Goal: Transaction & Acquisition: Purchase product/service

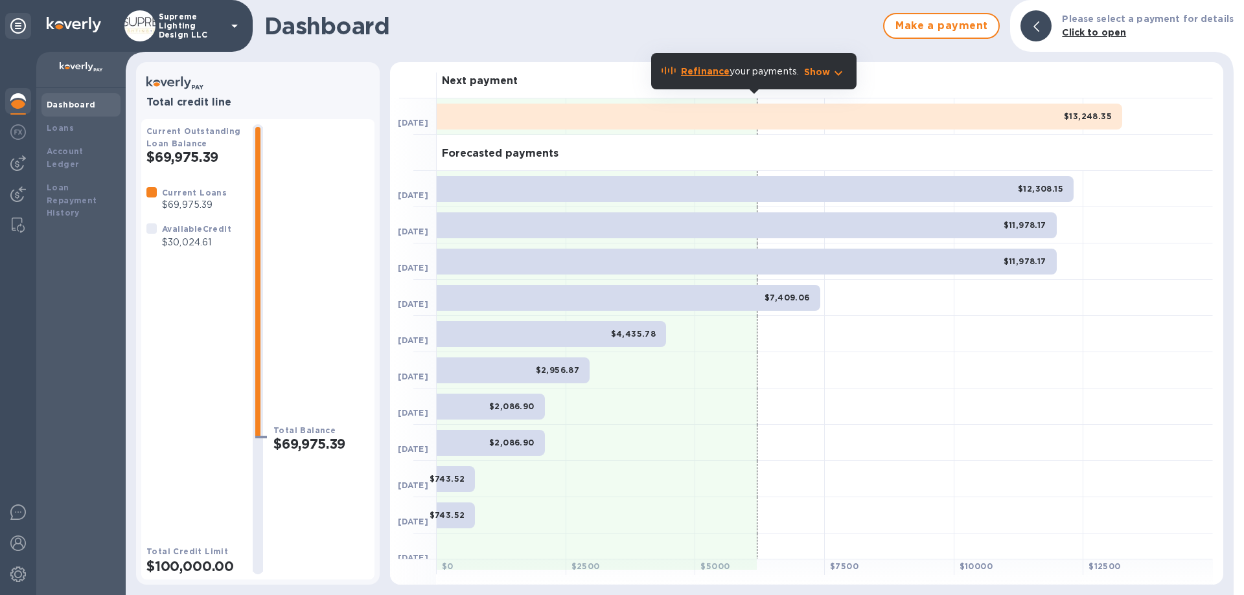
click at [179, 32] on p "Supreme Lighting Design LLC" at bounding box center [191, 25] width 65 height 27
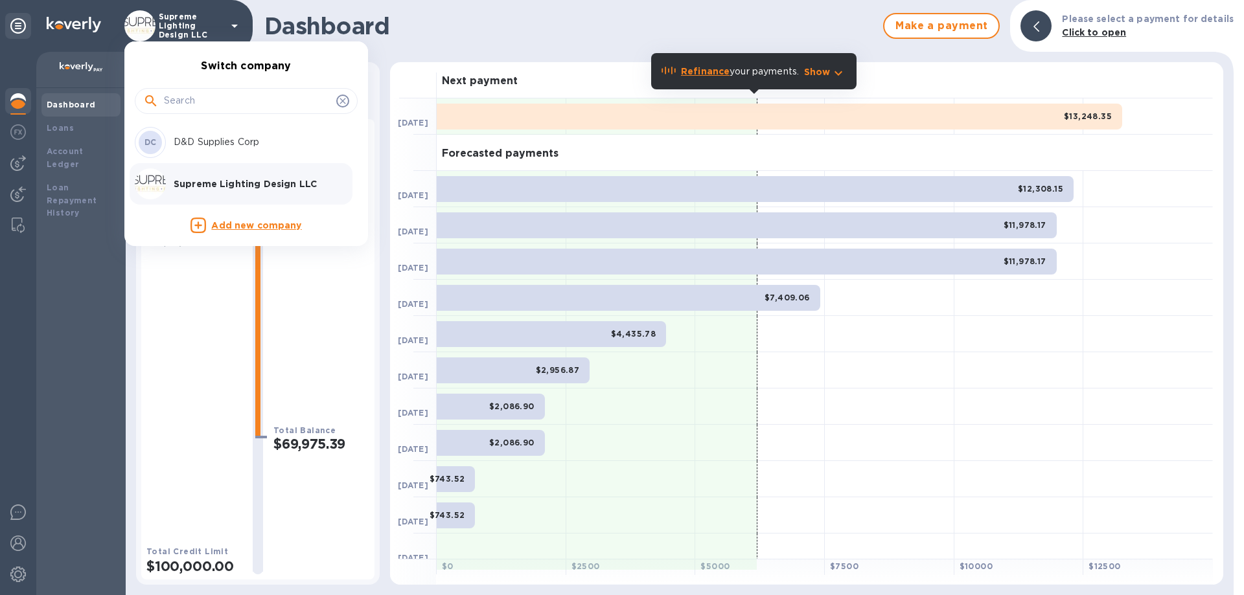
click at [196, 144] on p "D&D Supplies Corp" at bounding box center [255, 142] width 163 height 14
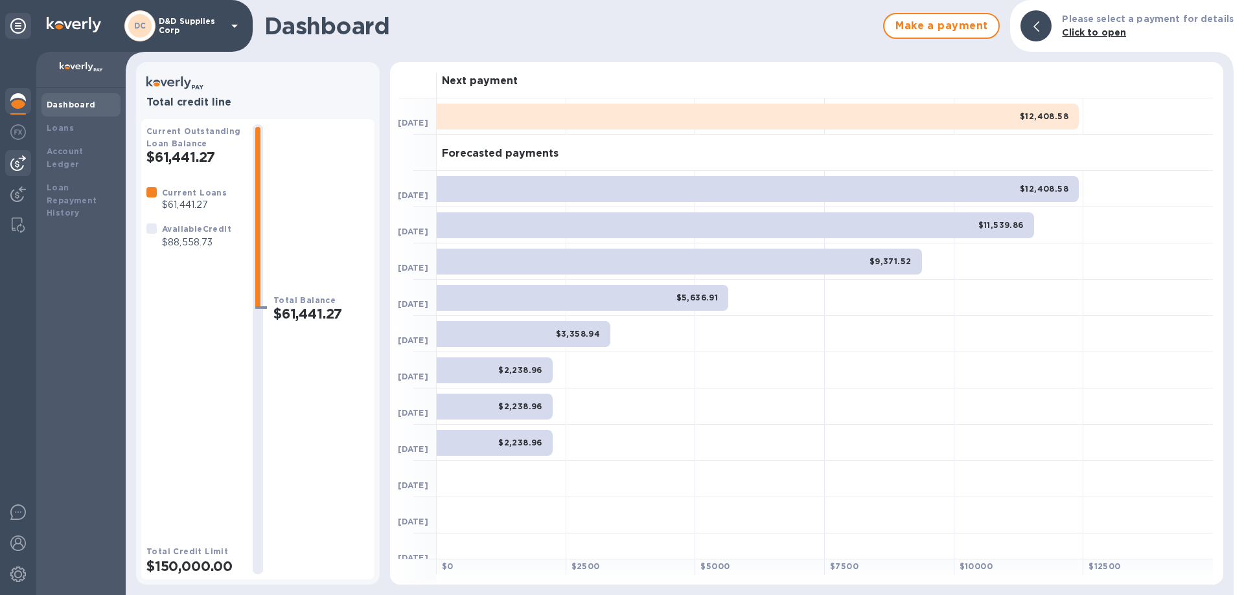
click at [17, 165] on img at bounding box center [18, 163] width 16 height 16
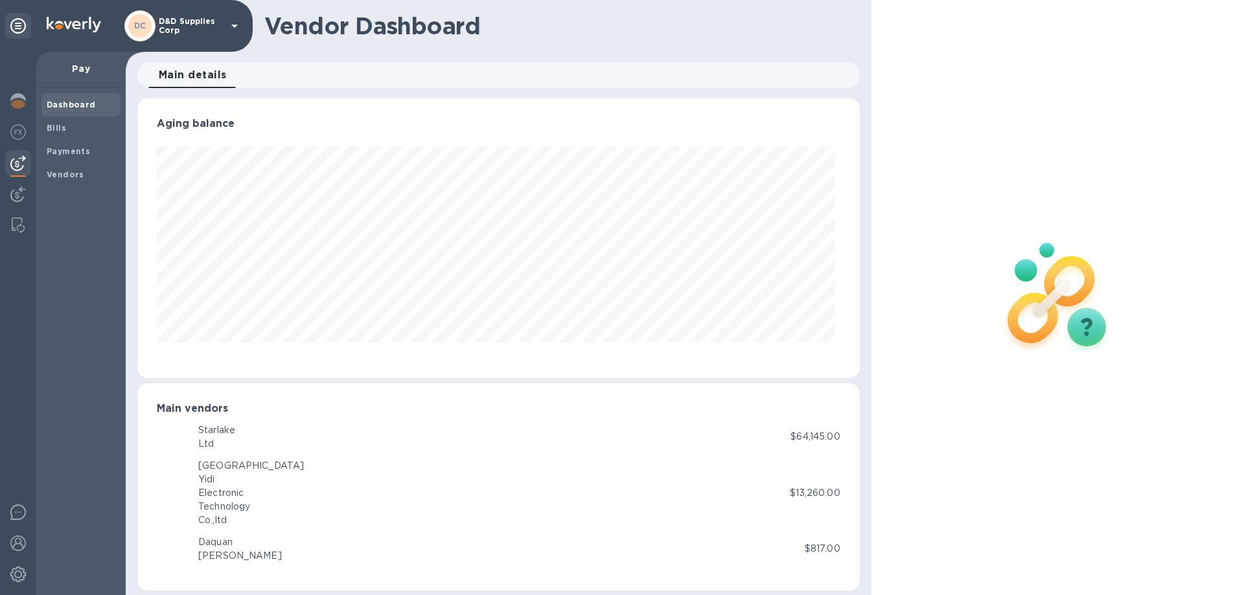
scroll to position [280, 716]
click at [70, 130] on span "Bills" at bounding box center [81, 128] width 69 height 13
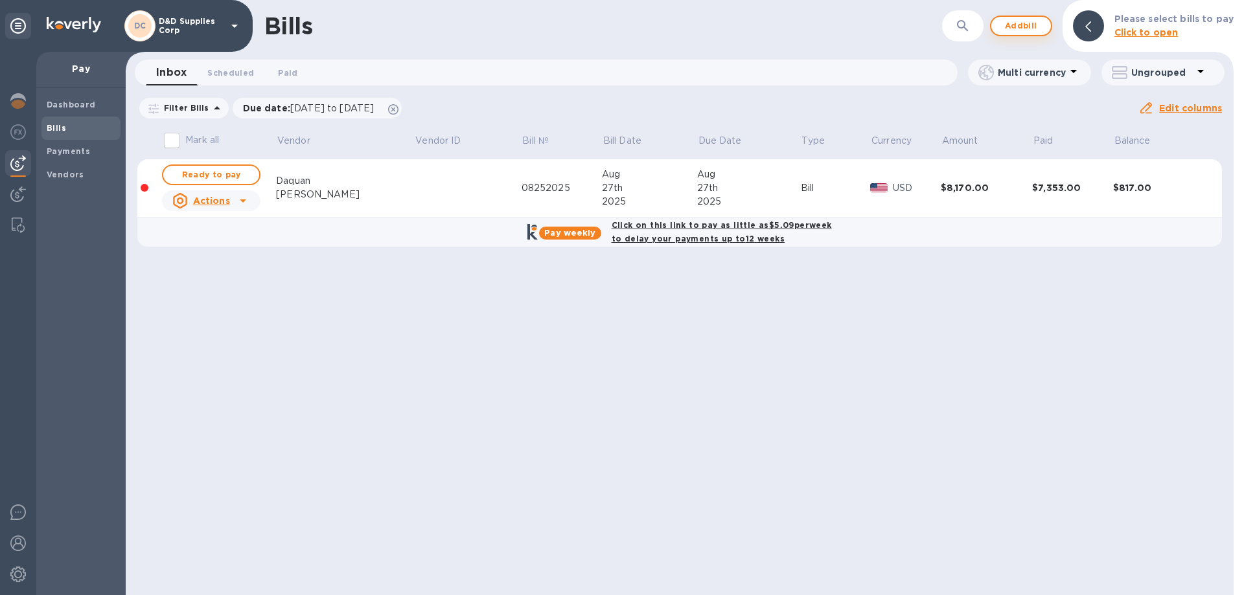
click at [1036, 30] on span "Add bill" at bounding box center [1020, 26] width 39 height 16
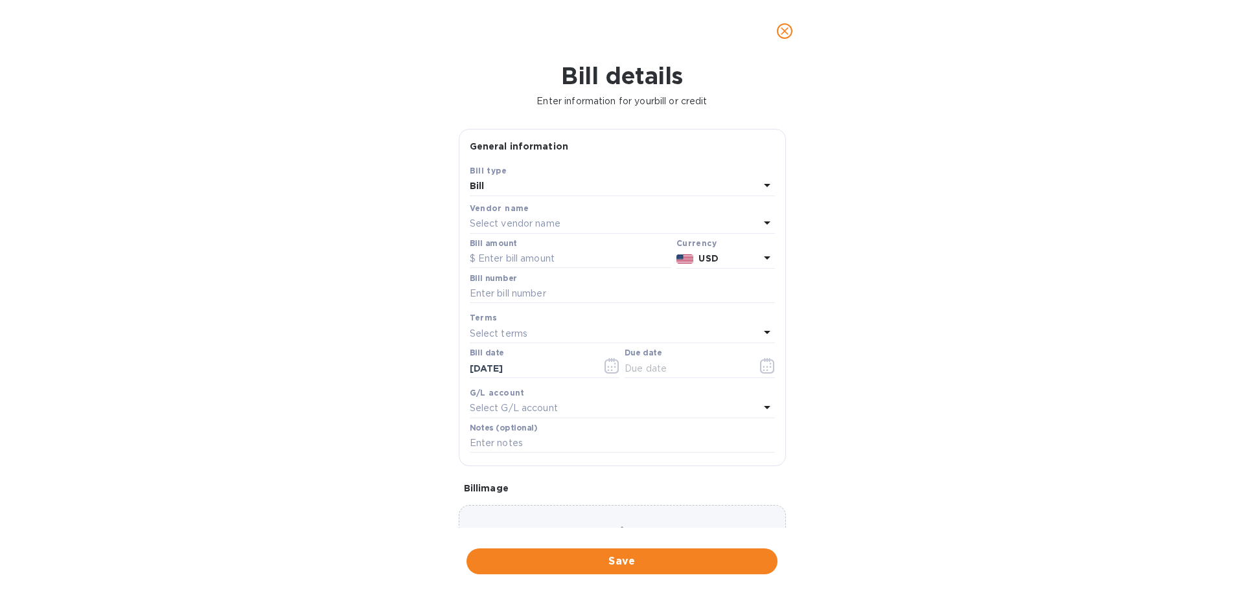
click at [515, 222] on p "Select vendor name" at bounding box center [515, 224] width 91 height 14
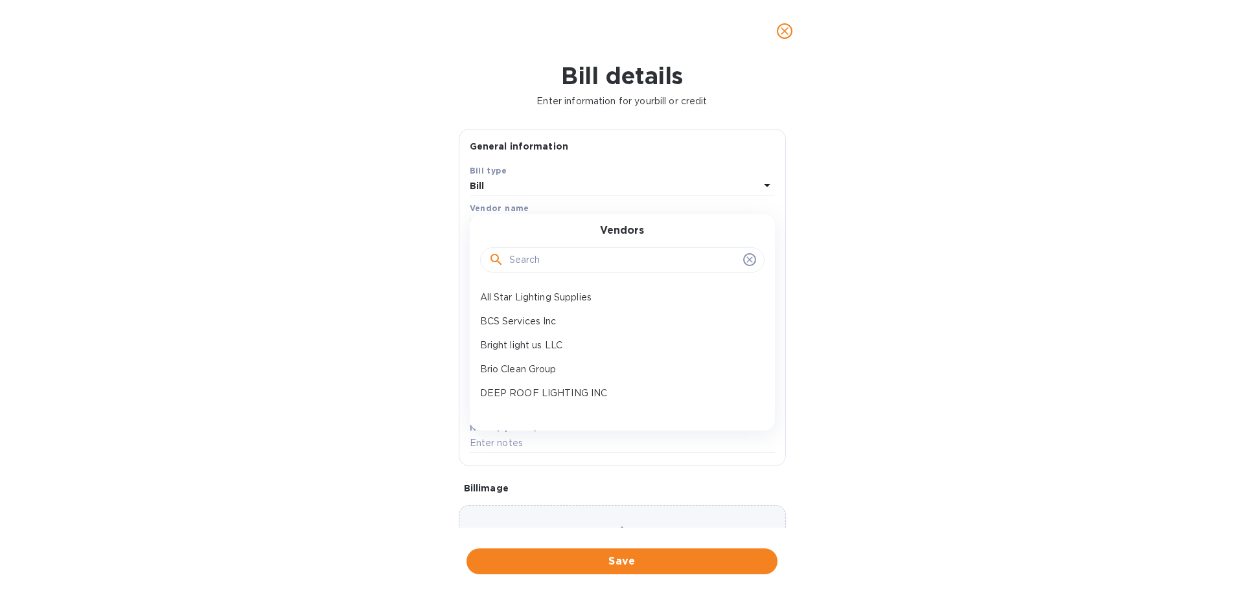
click at [527, 267] on input "text" at bounding box center [623, 260] width 229 height 19
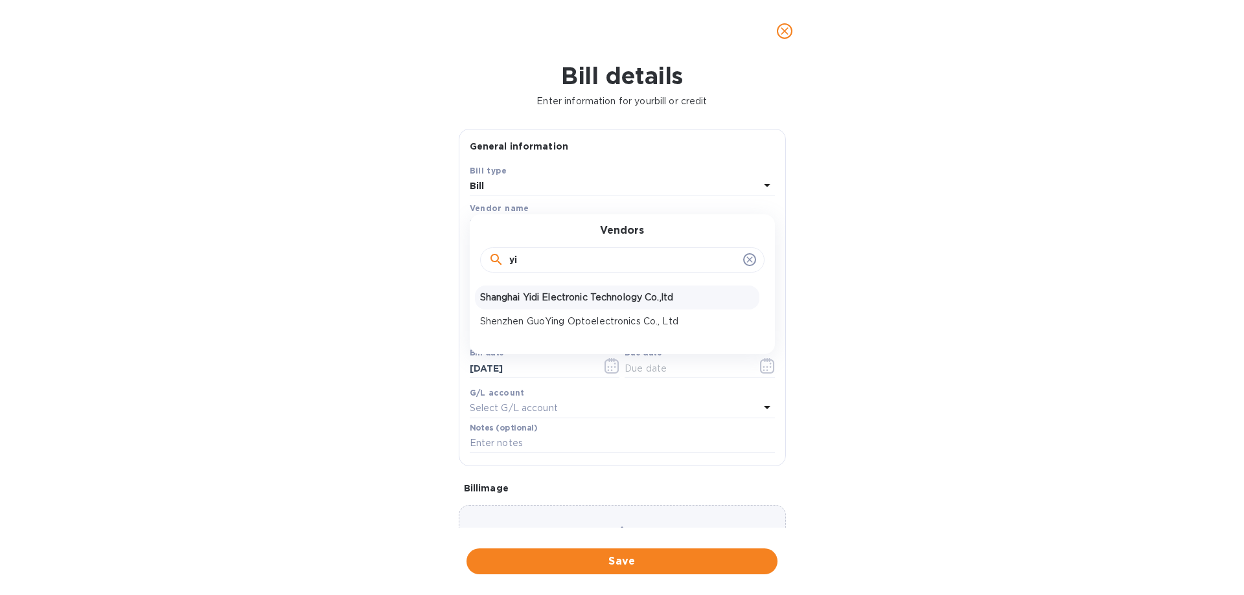
type input "yi"
click at [569, 297] on p "Shanghai Yidi Electronic Technology Co.,ltd" at bounding box center [617, 298] width 274 height 14
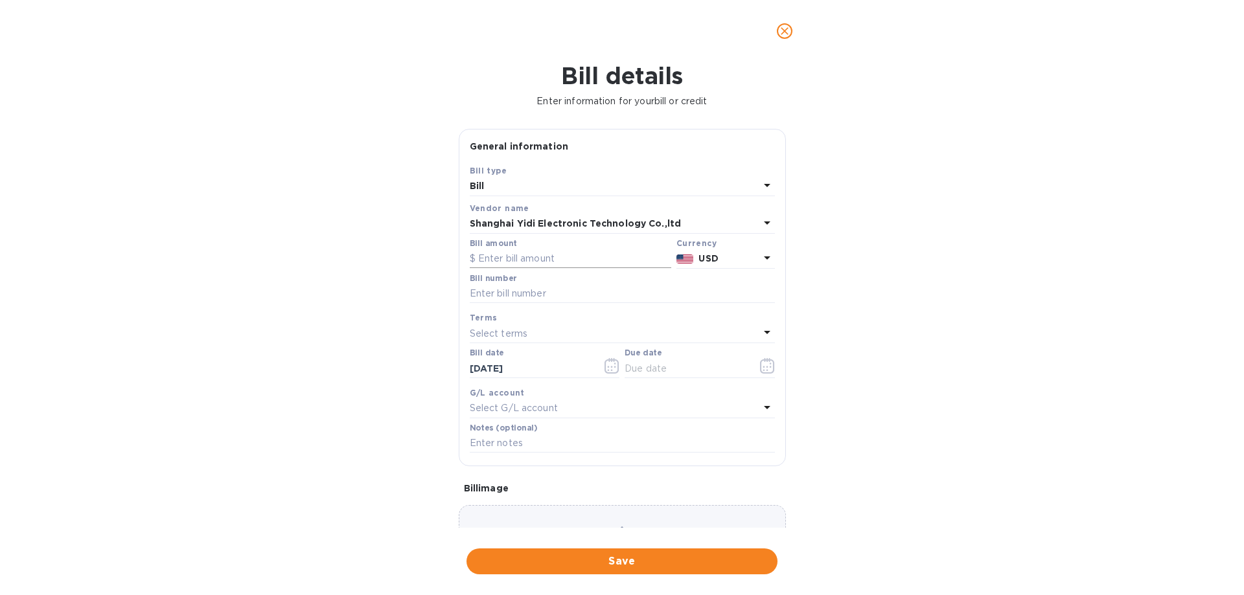
click at [547, 260] on input "text" at bounding box center [570, 258] width 201 height 19
type input "32,103"
click at [500, 292] on input "text" at bounding box center [622, 293] width 305 height 19
paste input "LED strip light PI250918"
drag, startPoint x: 542, startPoint y: 295, endPoint x: 367, endPoint y: 286, distance: 175.2
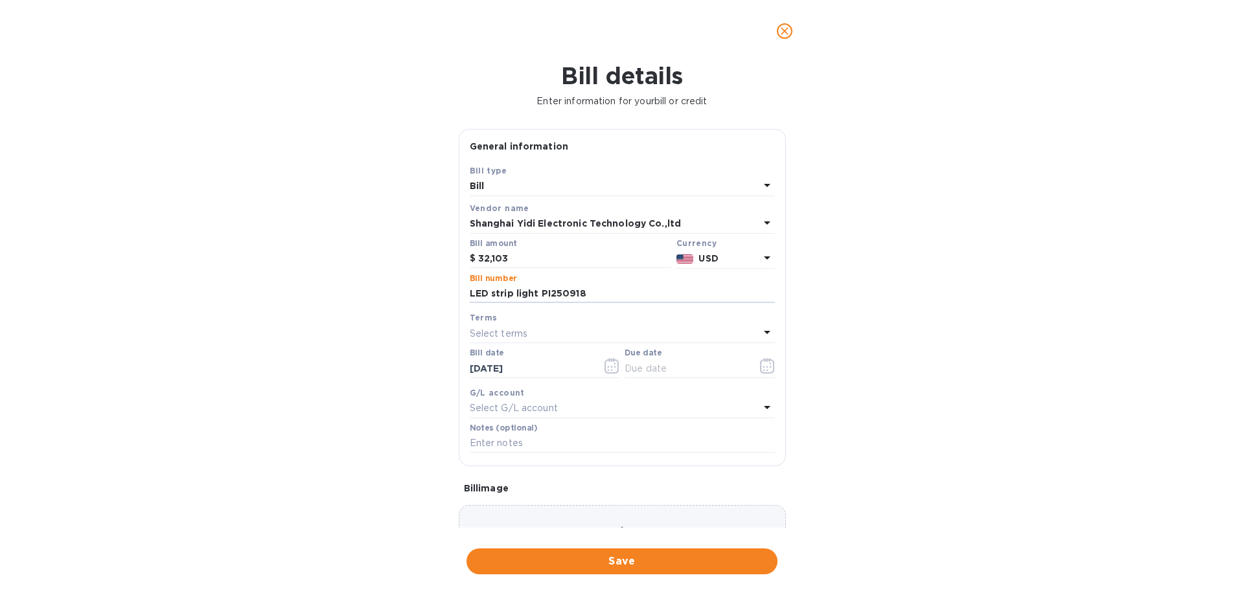
click at [367, 286] on div "Bill details Enter information for your bill or credit General information Save…" at bounding box center [622, 328] width 1244 height 533
type input "PI250918"
click at [762, 366] on icon "button" at bounding box center [767, 366] width 15 height 16
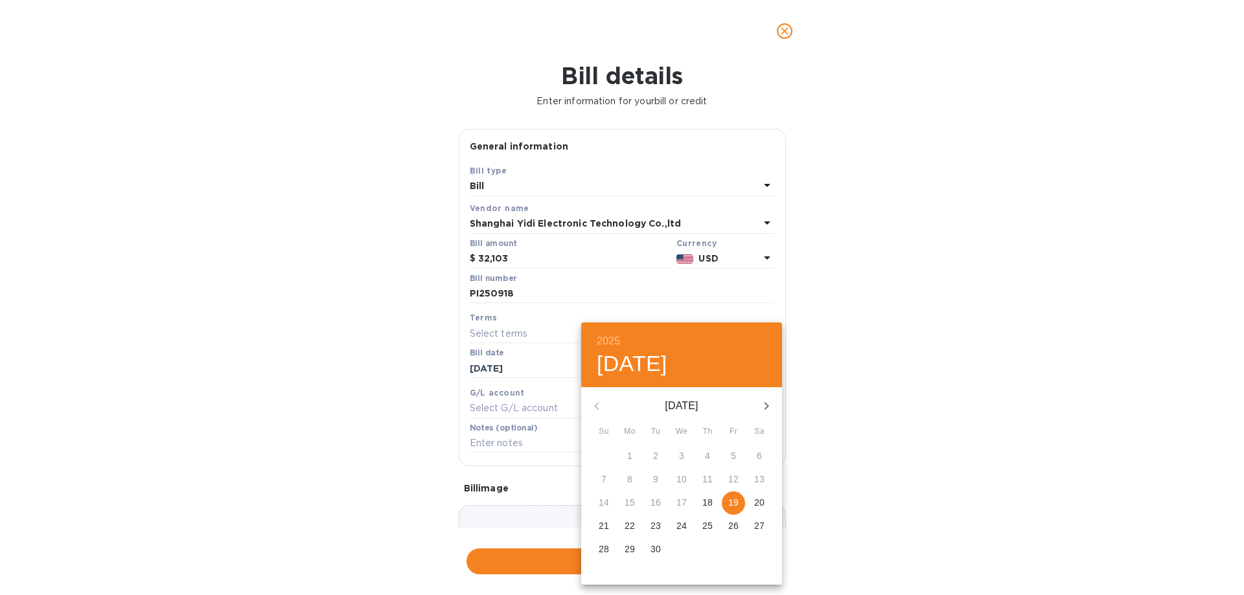
click at [735, 498] on p "19" at bounding box center [733, 502] width 10 height 13
type input "09/19/2025"
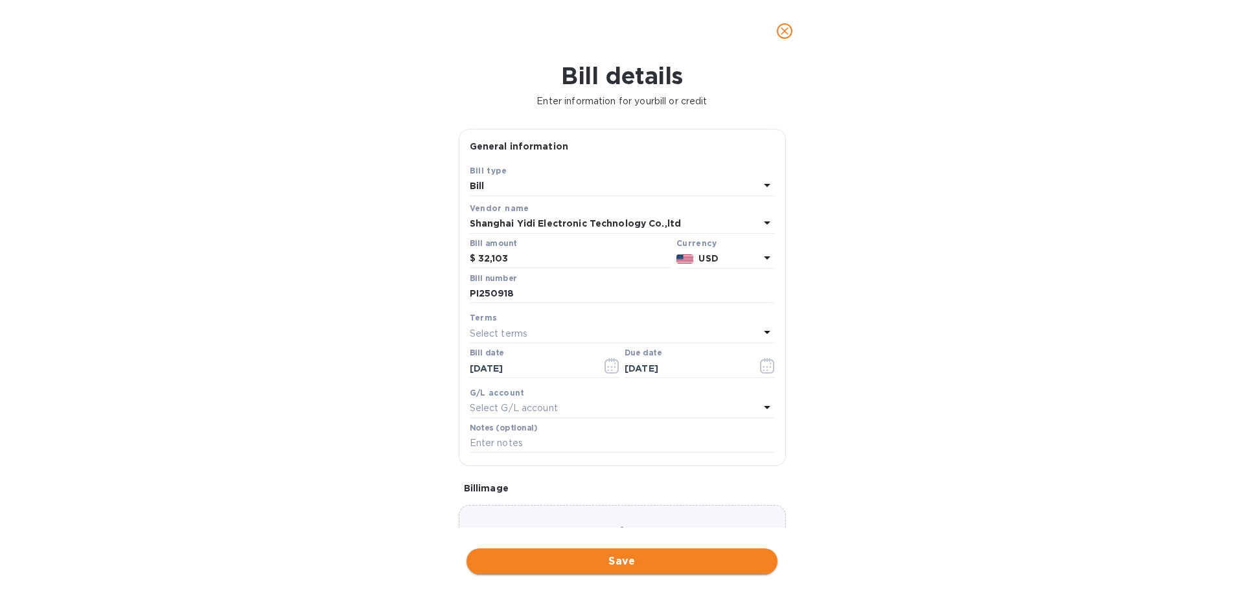
click at [595, 558] on span "Save" at bounding box center [622, 562] width 290 height 16
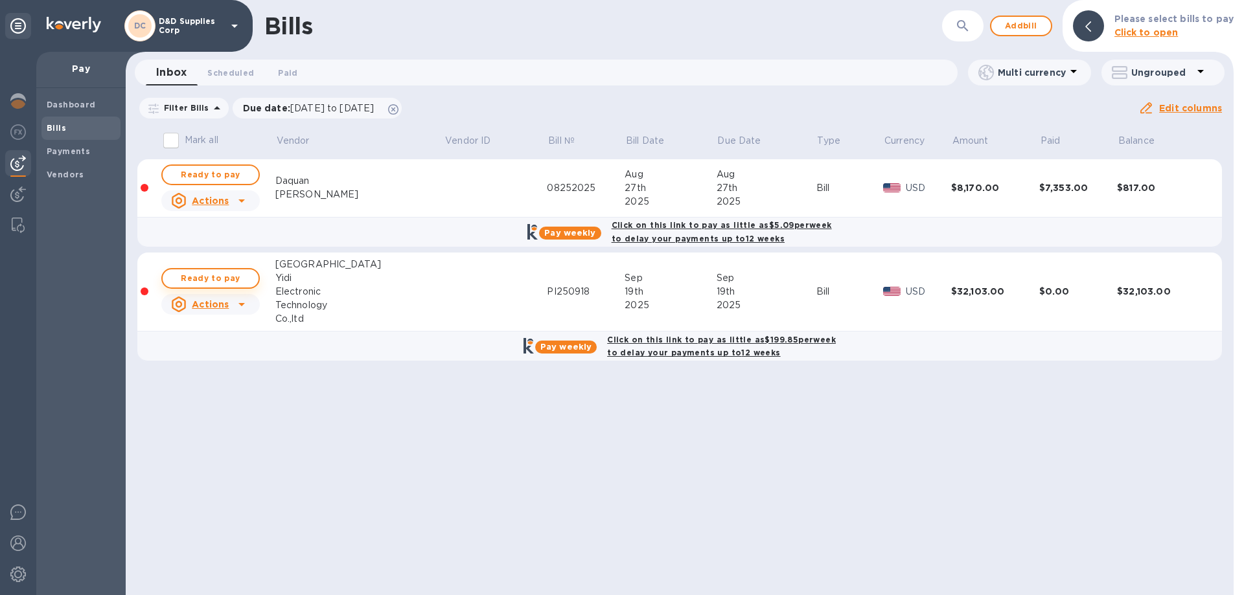
click at [208, 280] on span "Ready to pay" at bounding box center [210, 279] width 75 height 16
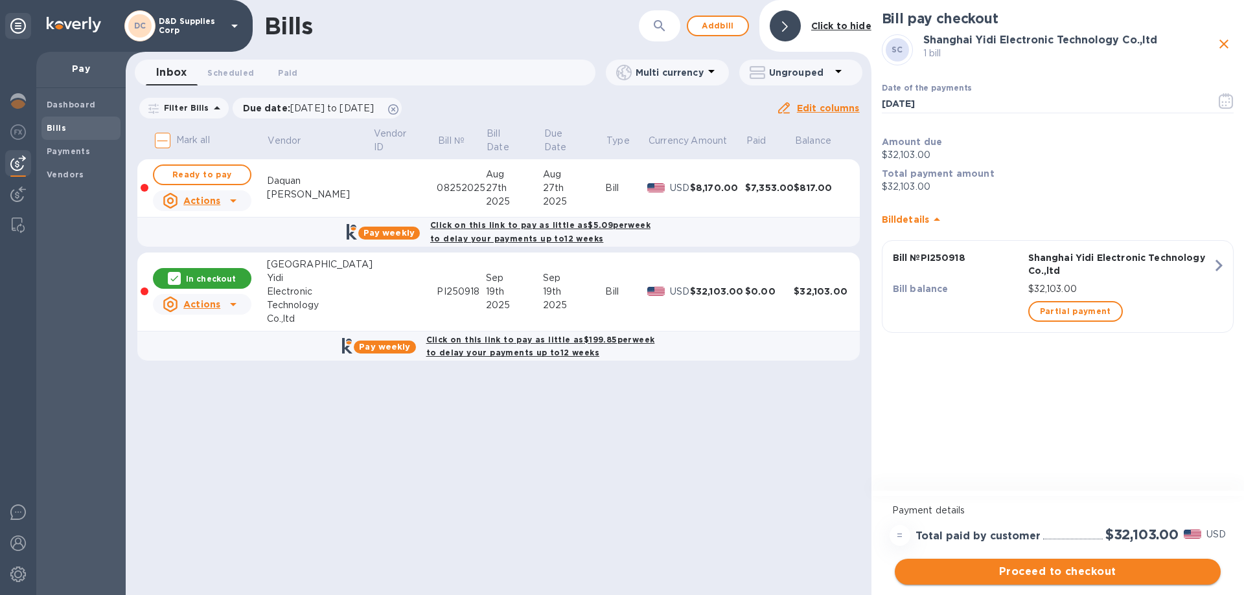
click at [1071, 574] on span "Proceed to checkout" at bounding box center [1057, 572] width 305 height 16
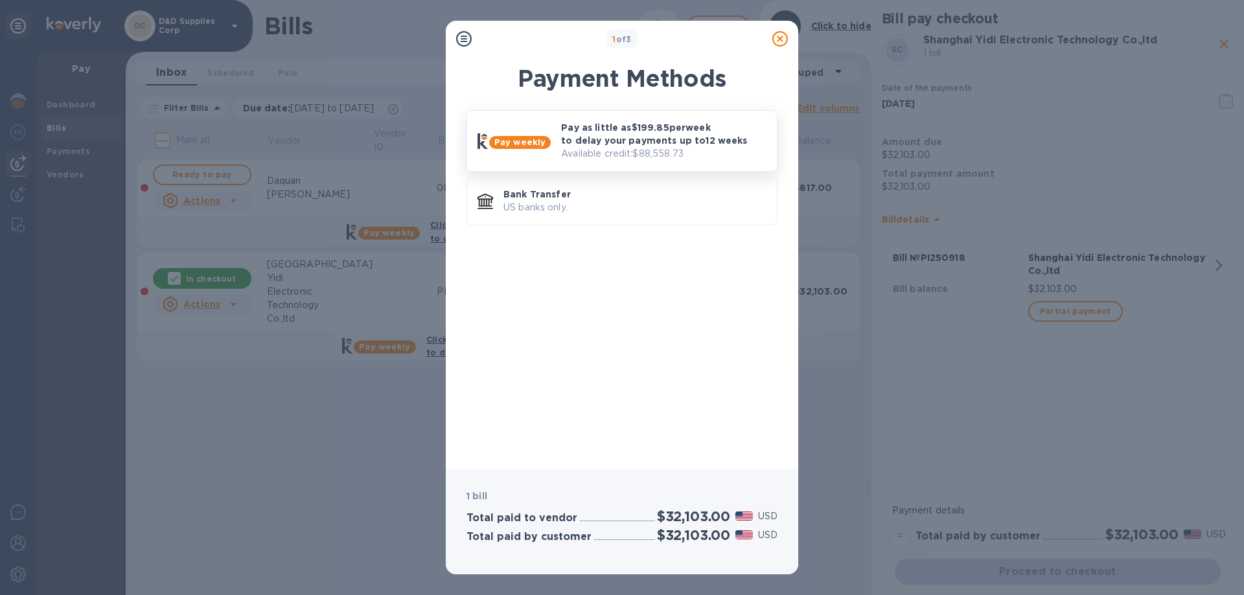
click at [612, 146] on p "Pay as little as $199.85 per week to delay your payments up to 12 weeks" at bounding box center [663, 134] width 205 height 26
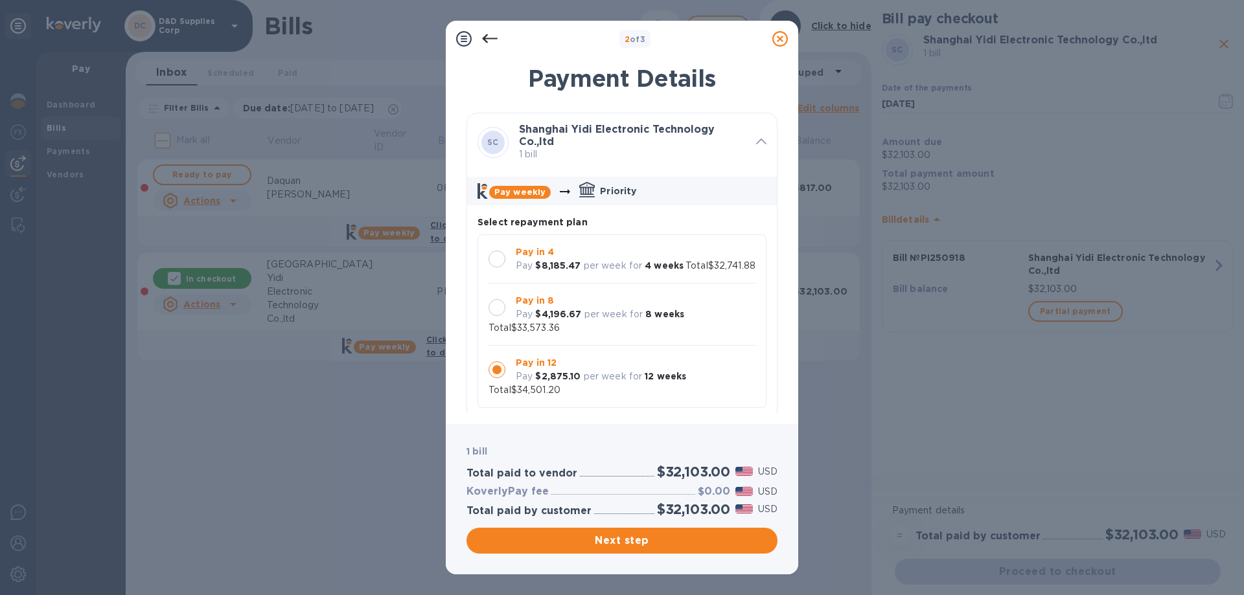
scroll to position [12, 0]
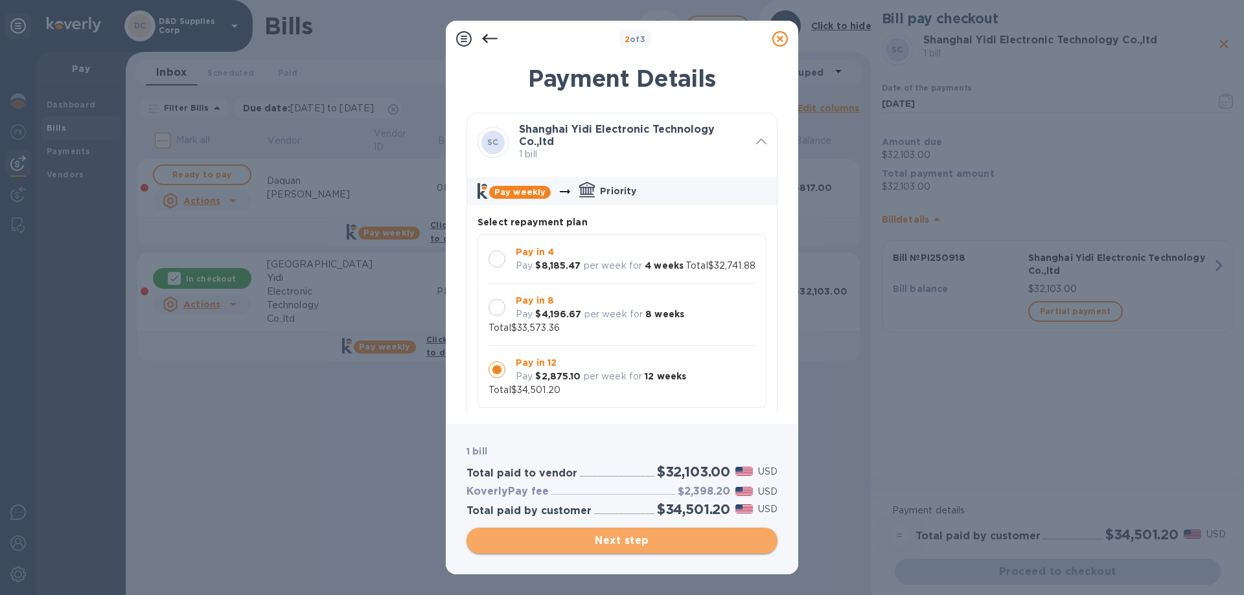
click at [637, 547] on span "Next step" at bounding box center [622, 541] width 290 height 16
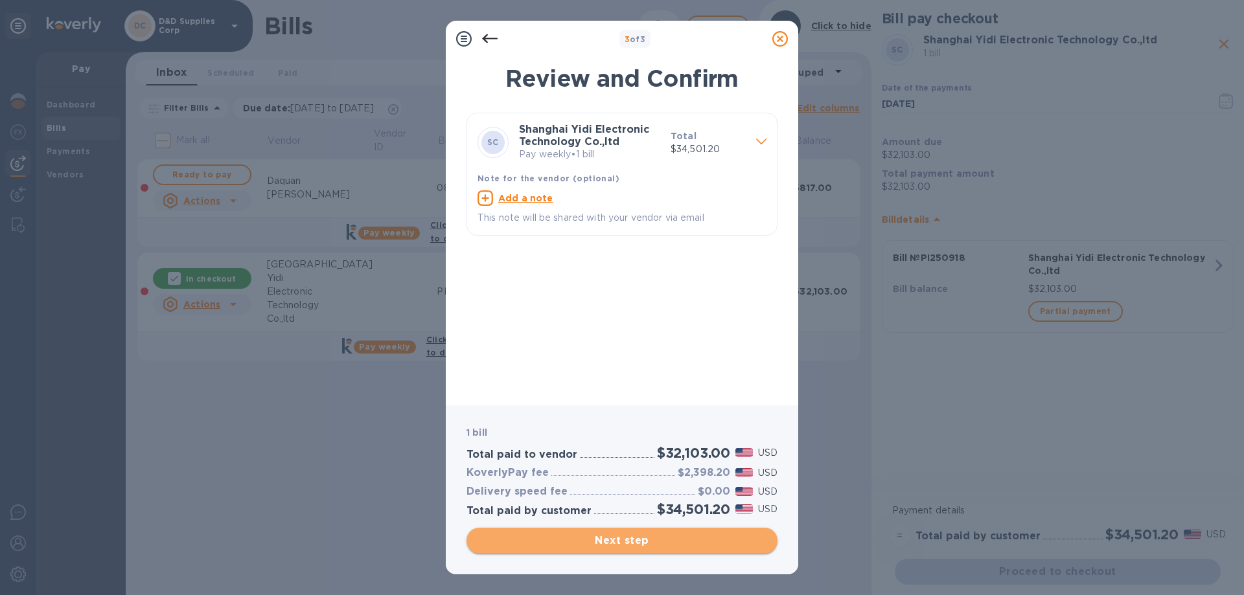
click at [604, 540] on span "Next step" at bounding box center [622, 541] width 290 height 16
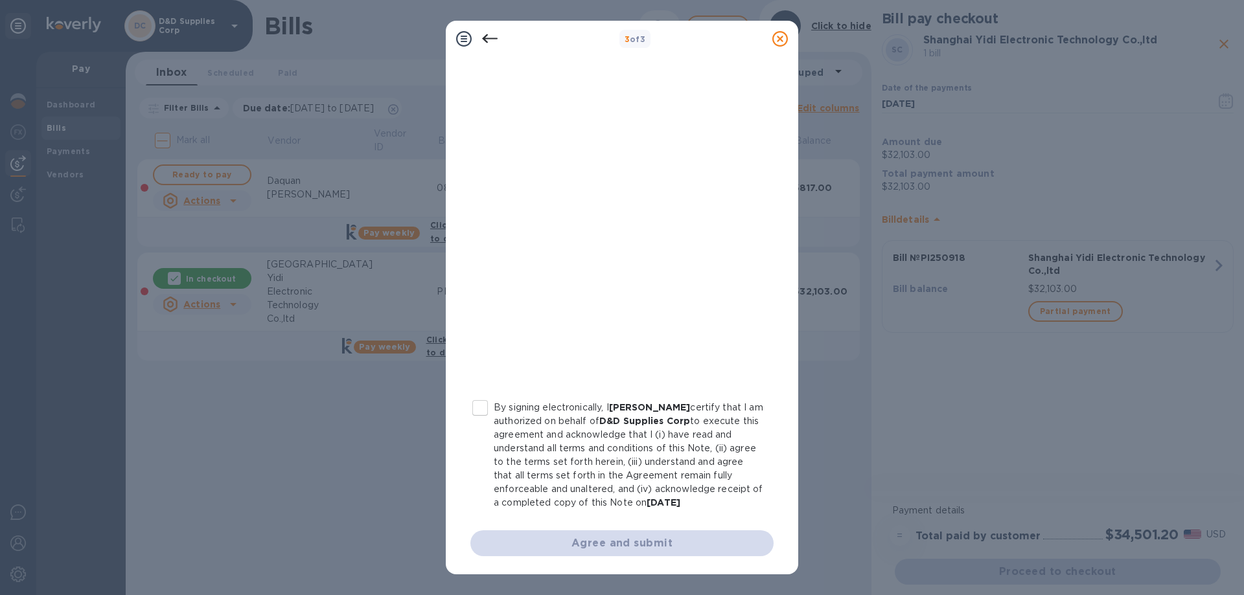
scroll to position [143, 0]
click at [478, 394] on input "By signing electronically, I David goldsten certify that I am authorized on beh…" at bounding box center [479, 407] width 27 height 27
checkbox input "true"
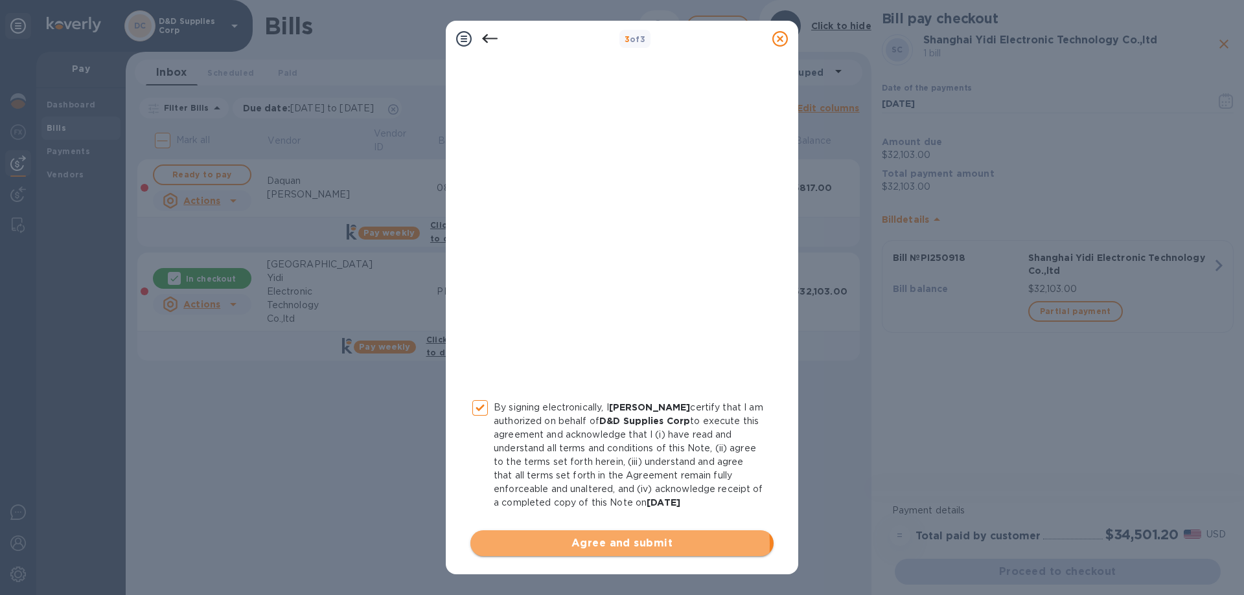
click at [608, 545] on span "Agree and submit" at bounding box center [622, 544] width 282 height 16
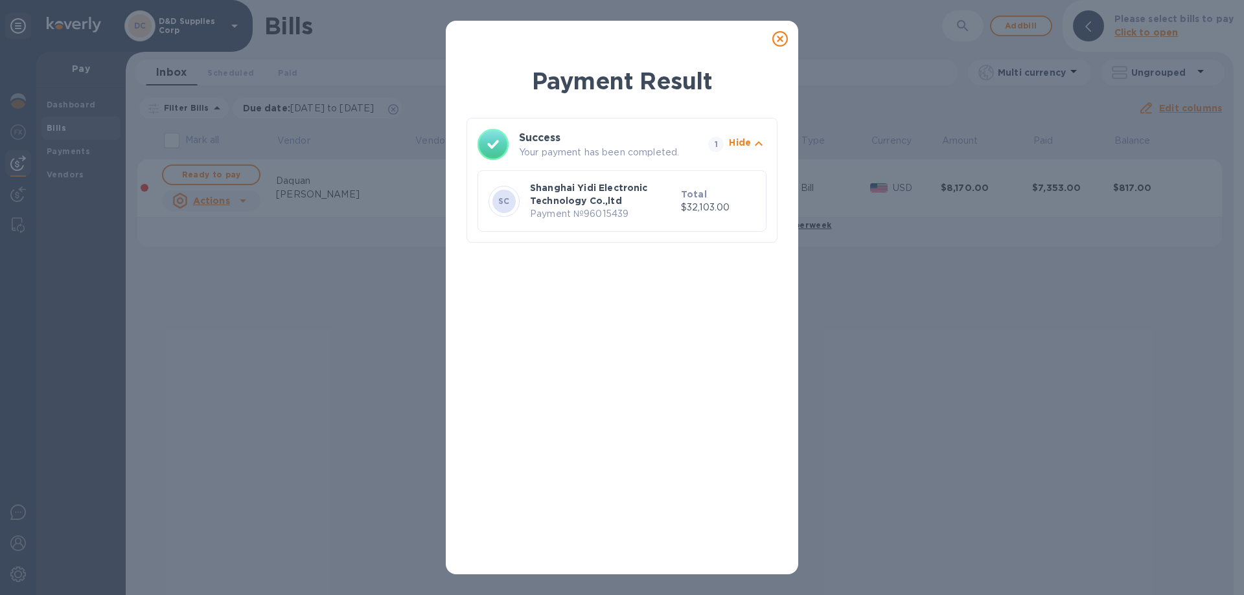
click at [778, 34] on icon at bounding box center [780, 39] width 16 height 16
